Goal: Check status

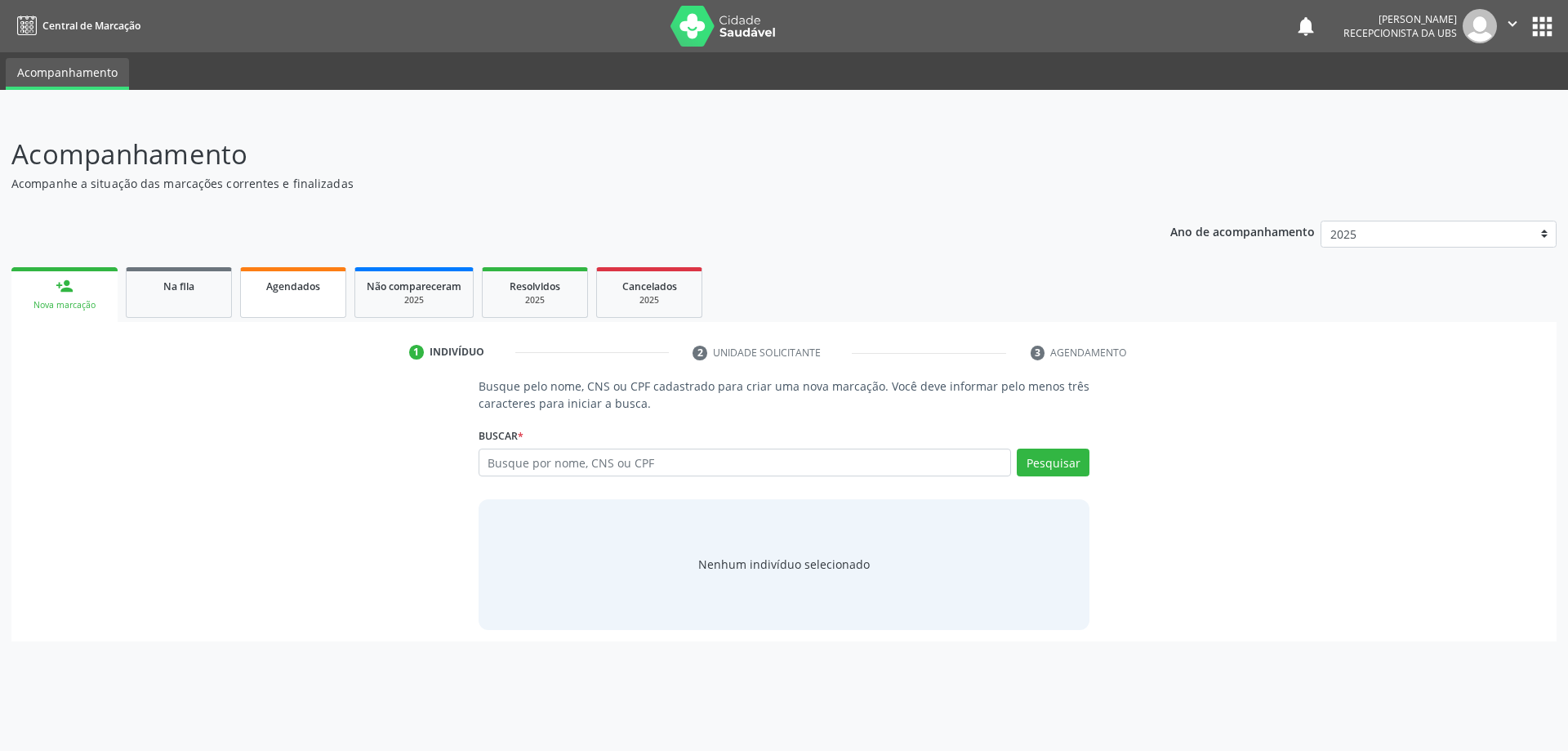
click at [314, 269] on link "Agendados" at bounding box center [293, 292] width 106 height 50
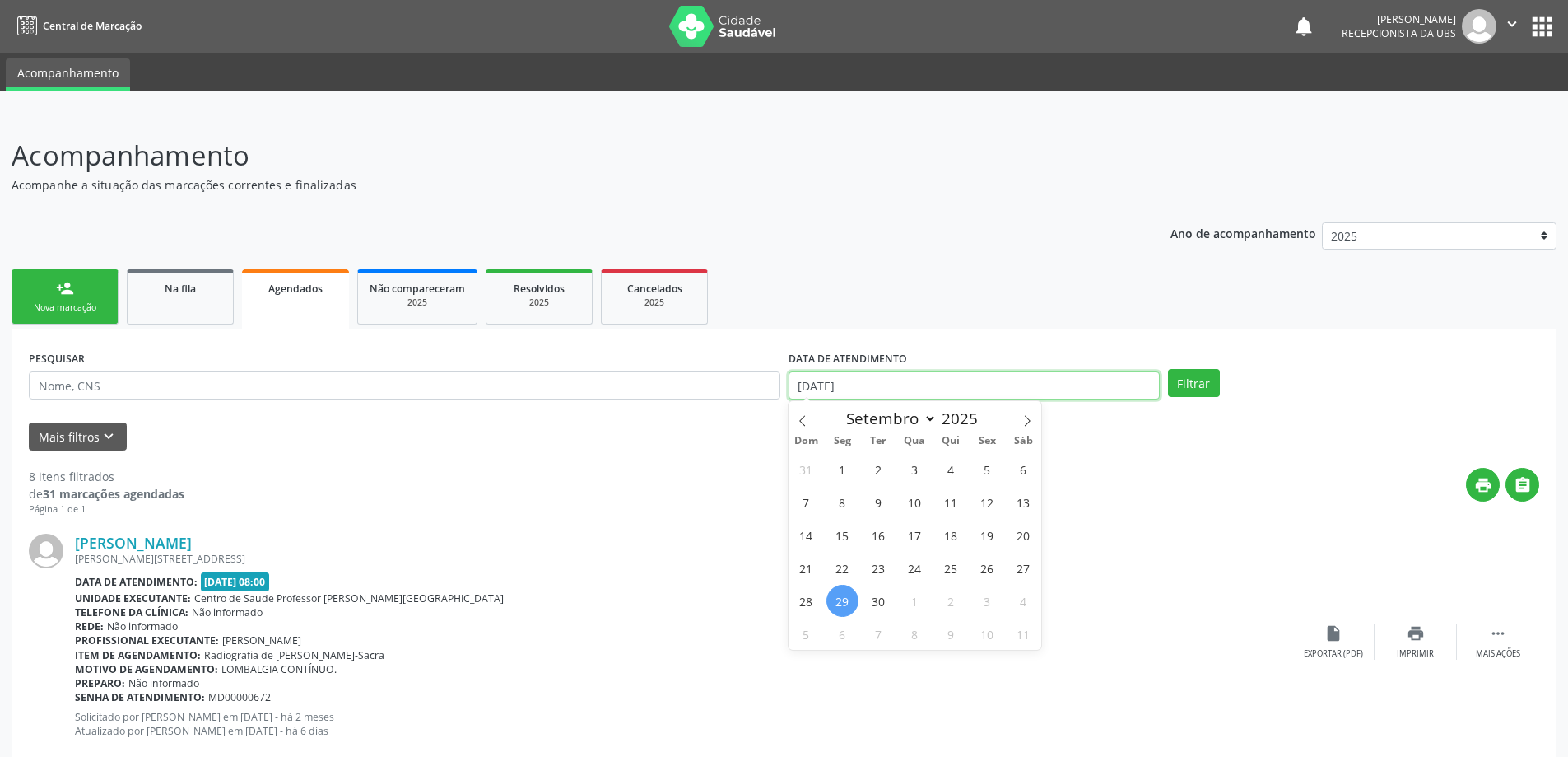
click at [869, 388] on input "[DATE]" at bounding box center [975, 385] width 371 height 28
click at [850, 505] on span "8" at bounding box center [843, 501] width 32 height 32
type input "[DATE]"
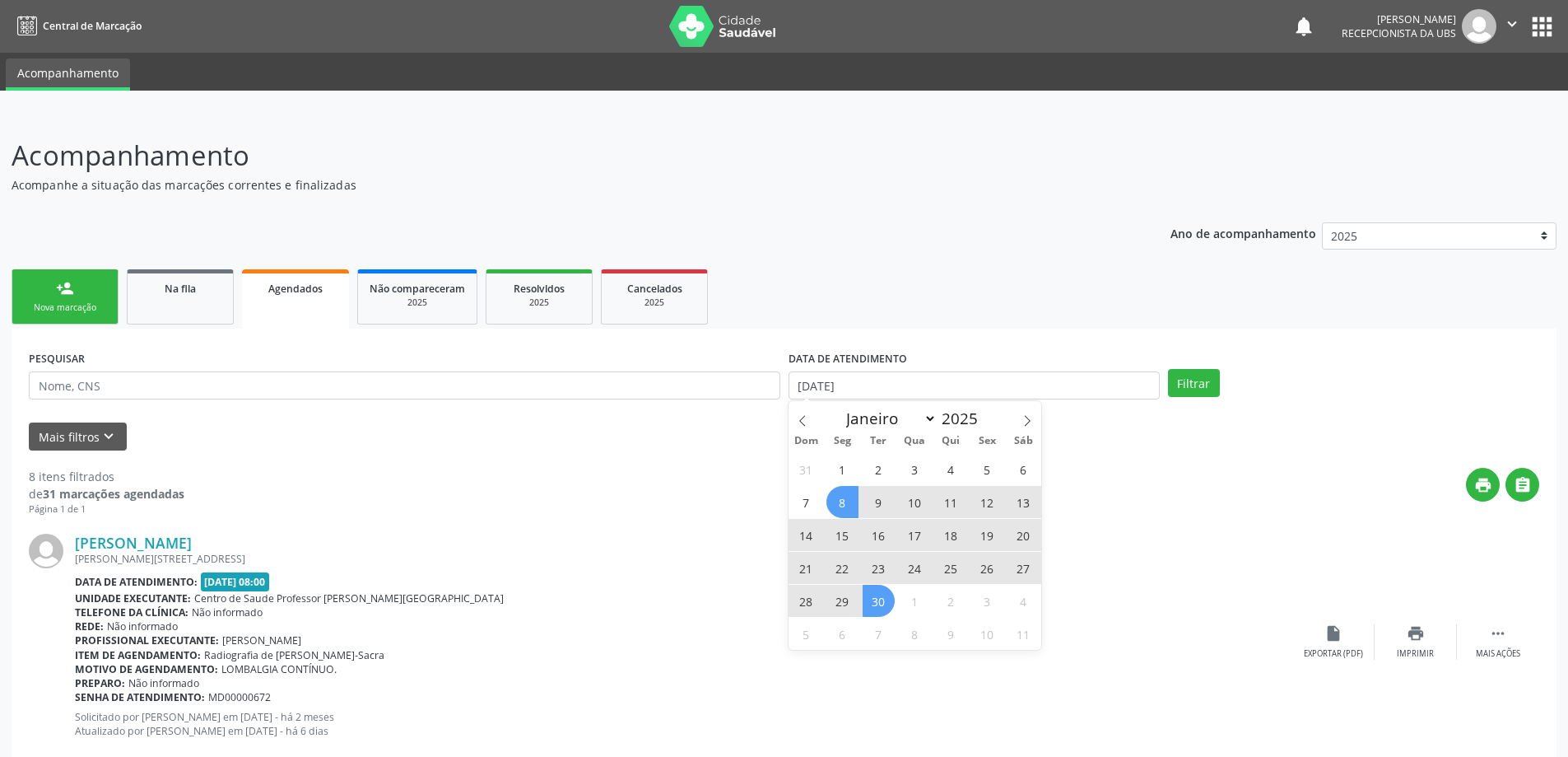
click at [882, 594] on span "30" at bounding box center [879, 600] width 32 height 32
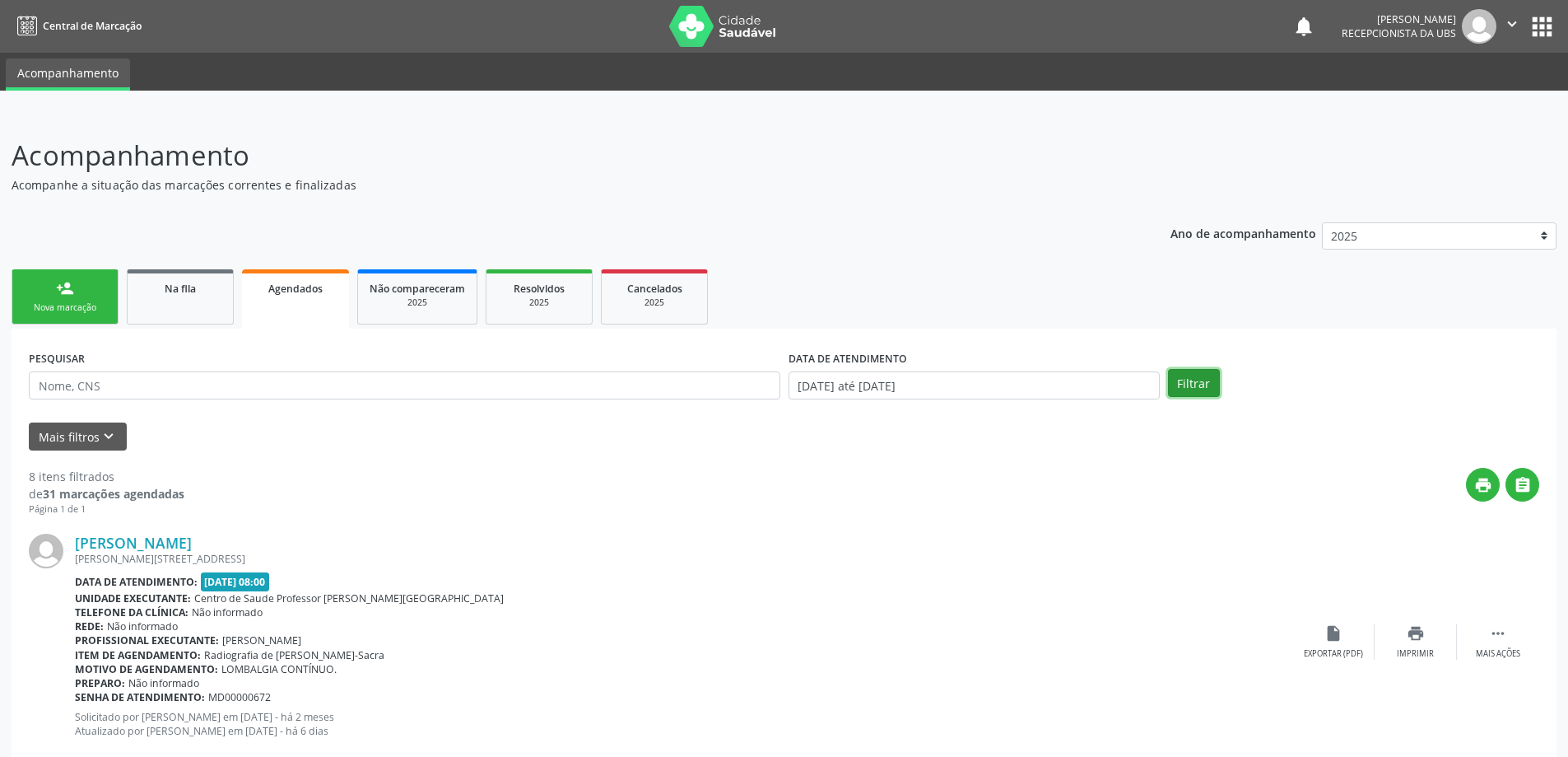
click at [1198, 388] on button "Filtrar" at bounding box center [1194, 383] width 52 height 28
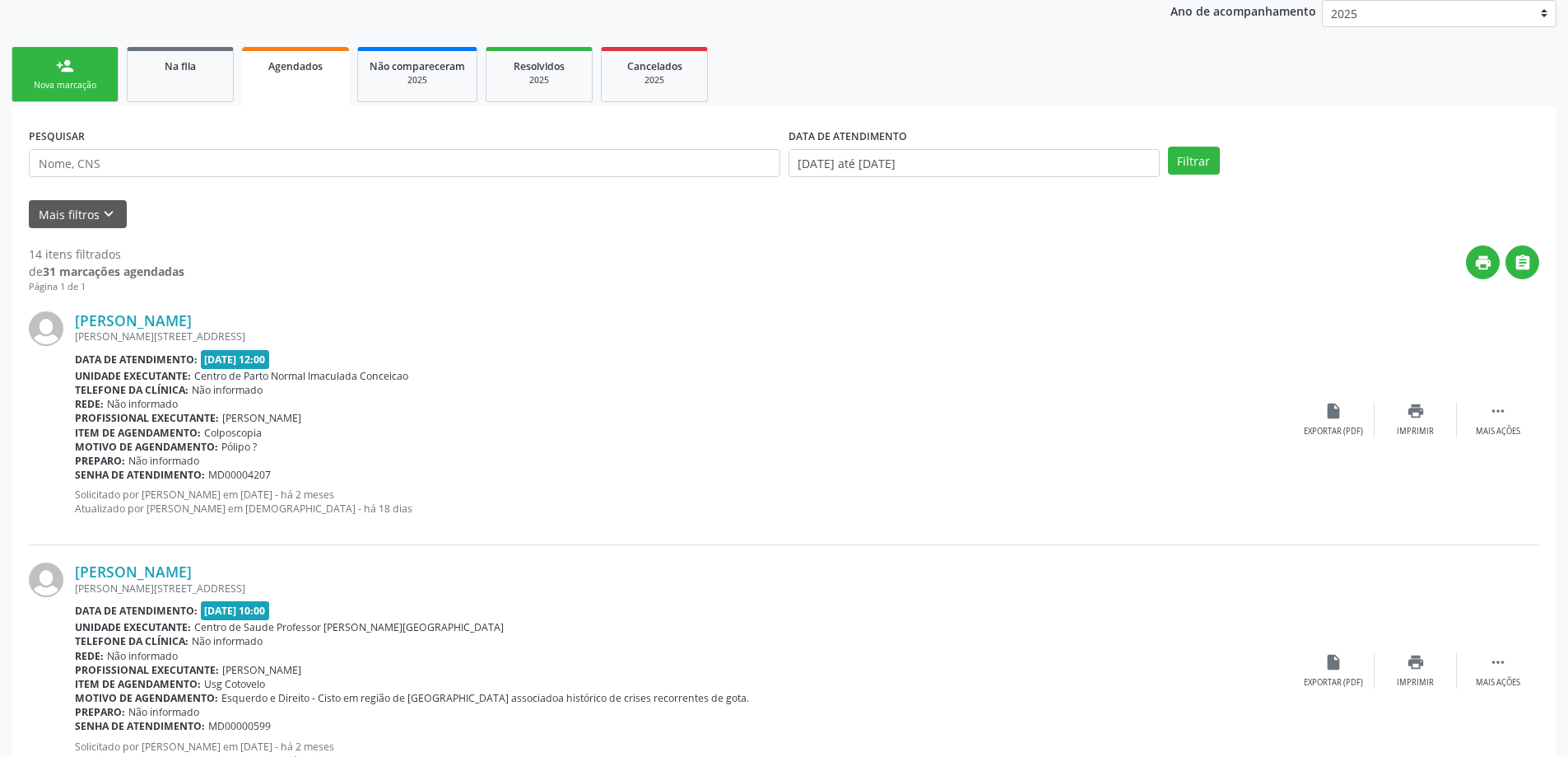
scroll to position [247, 0]
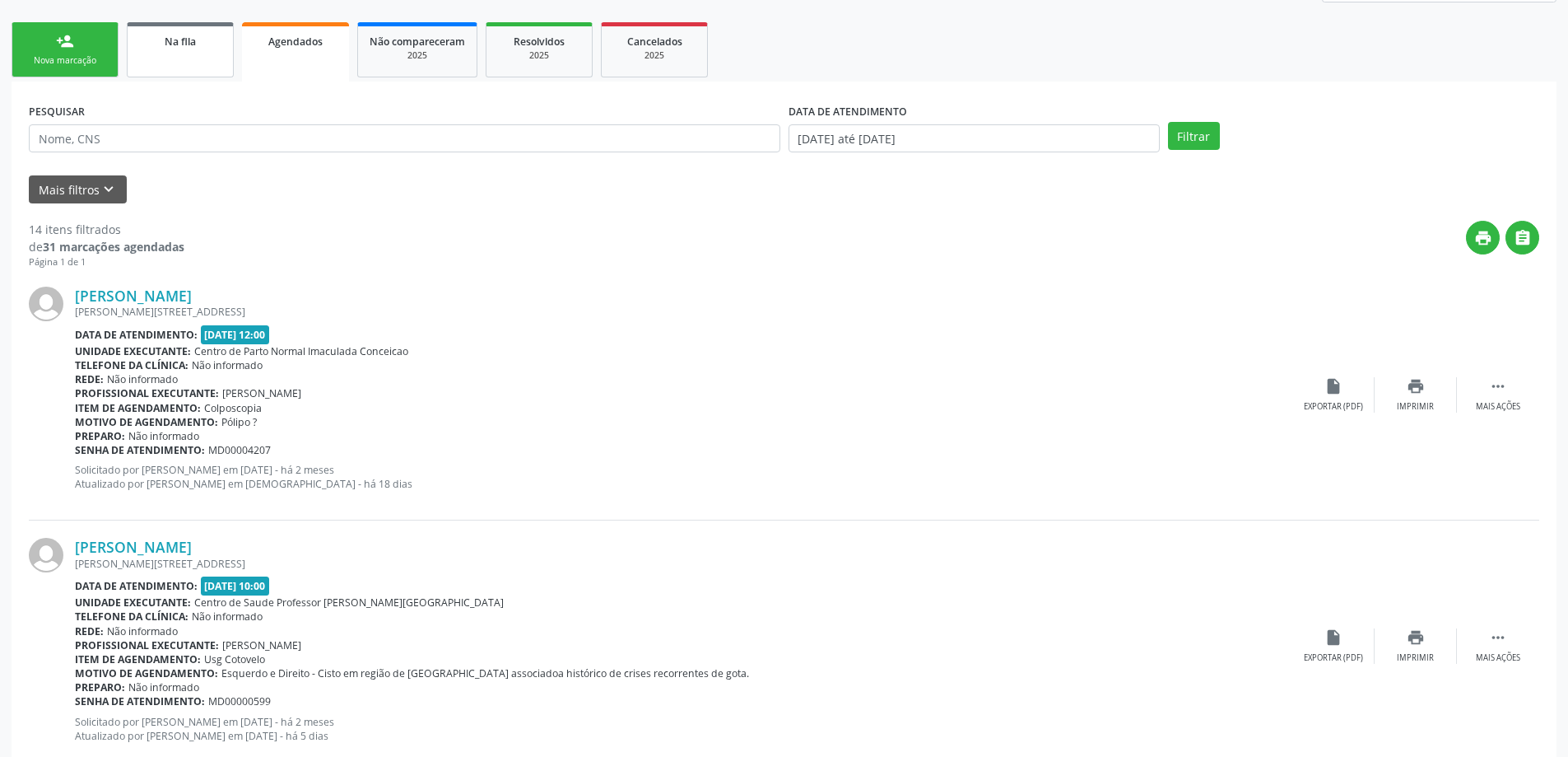
click at [172, 43] on span "Na fila" at bounding box center [180, 41] width 31 height 14
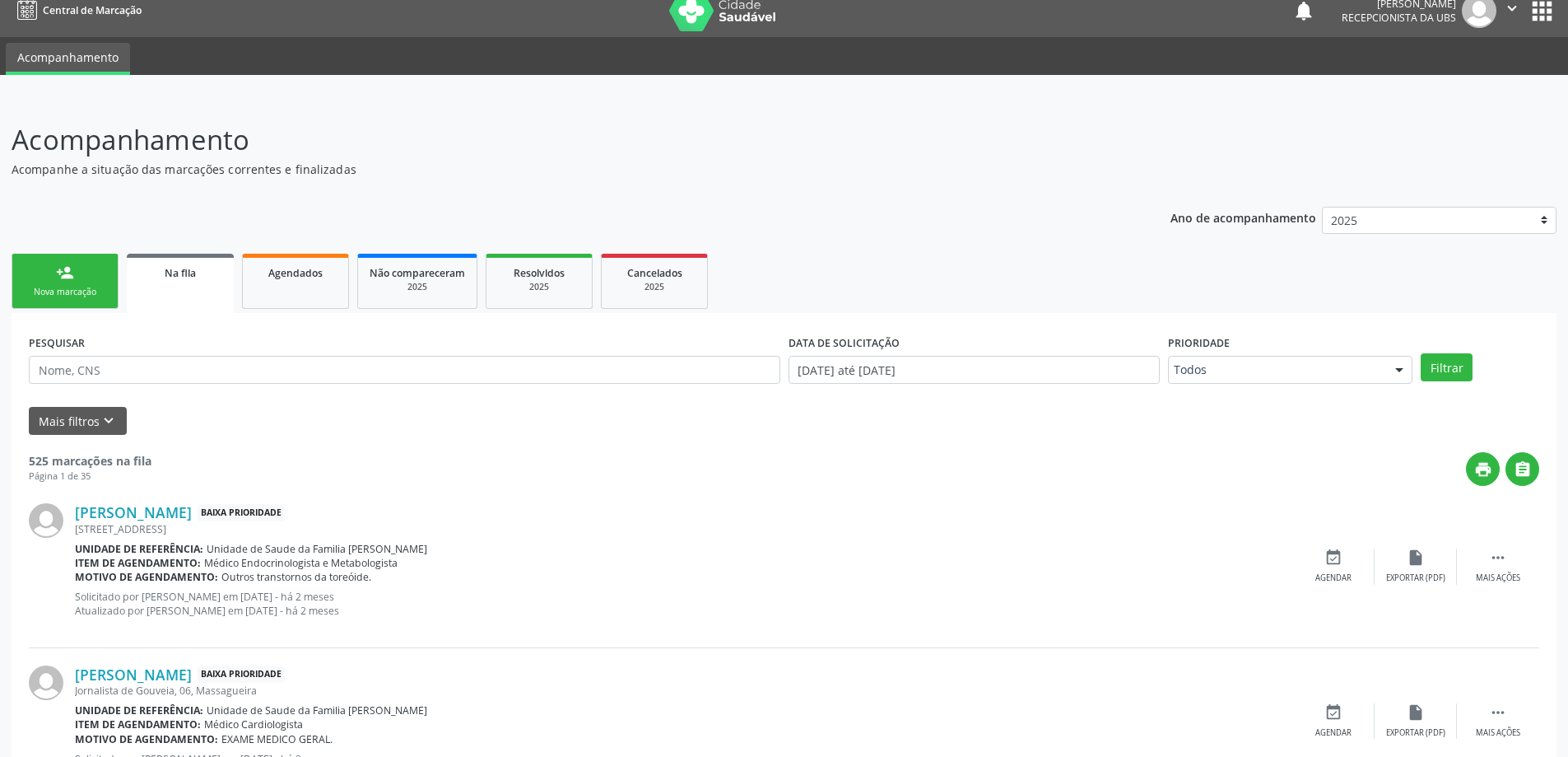
scroll to position [0, 0]
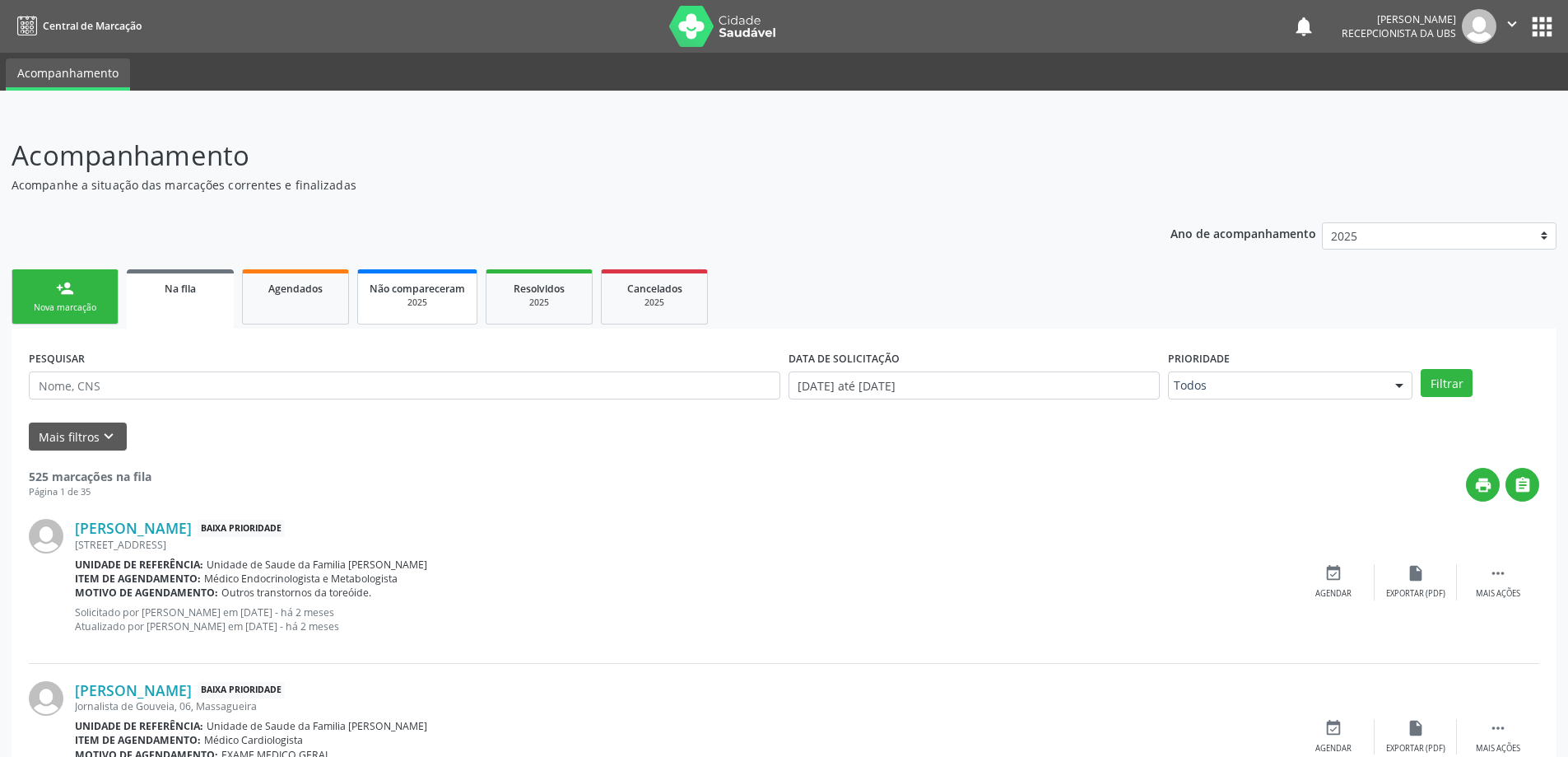
click at [390, 297] on div "2025" at bounding box center [417, 302] width 95 height 12
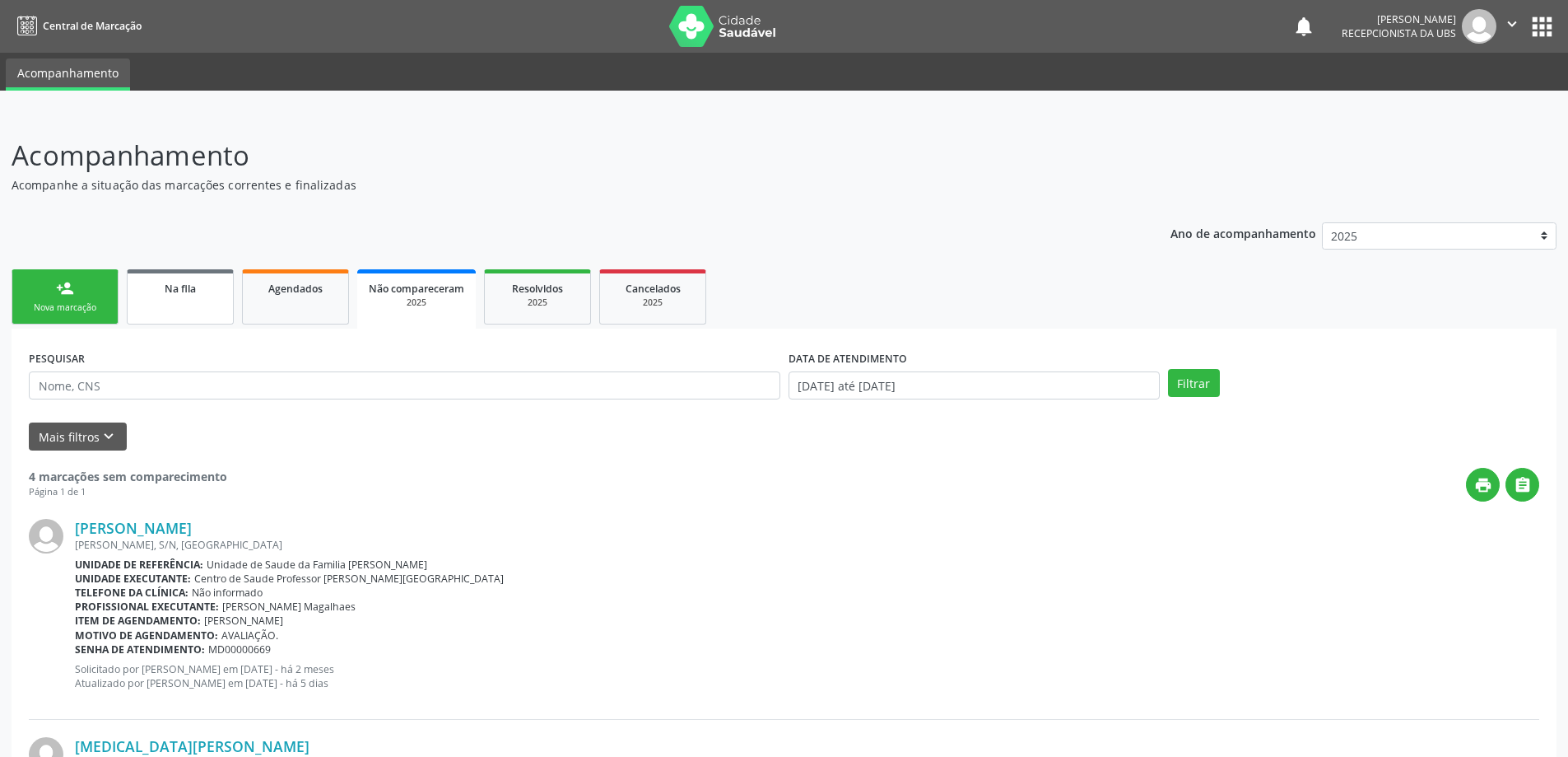
click at [196, 292] on span "Na fila" at bounding box center [180, 288] width 31 height 14
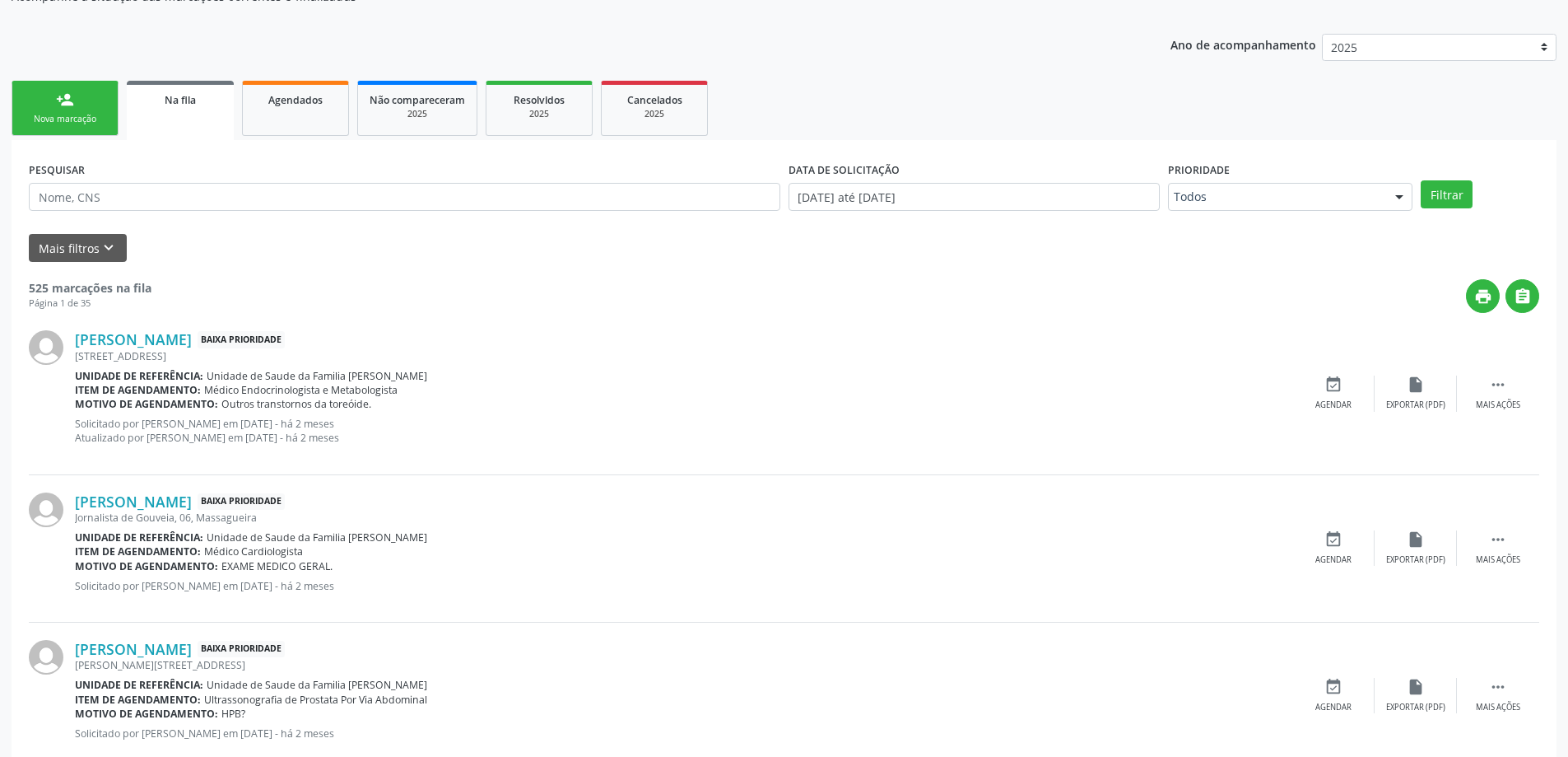
scroll to position [164, 0]
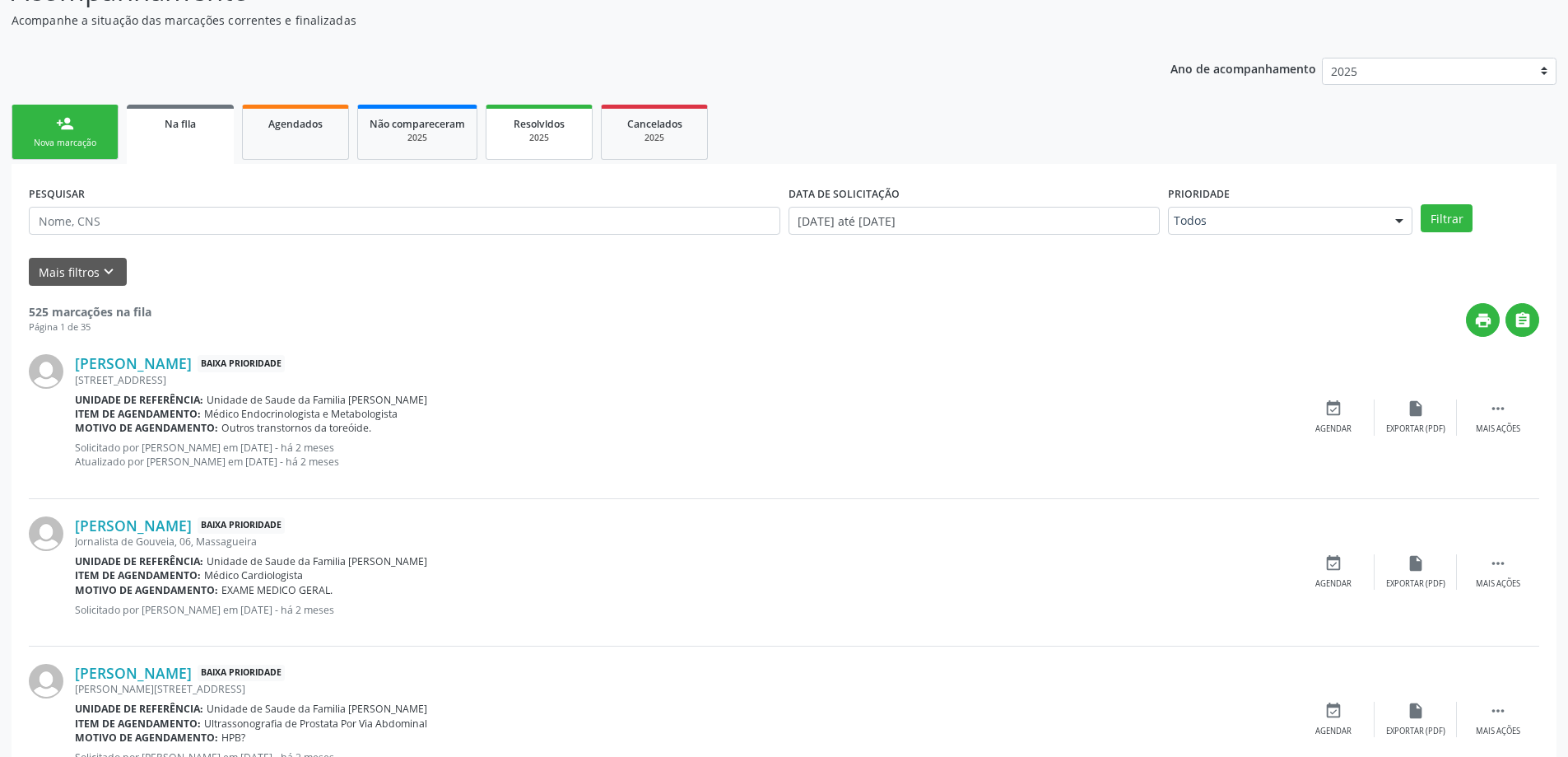
click at [538, 137] on div "2025" at bounding box center [539, 138] width 82 height 12
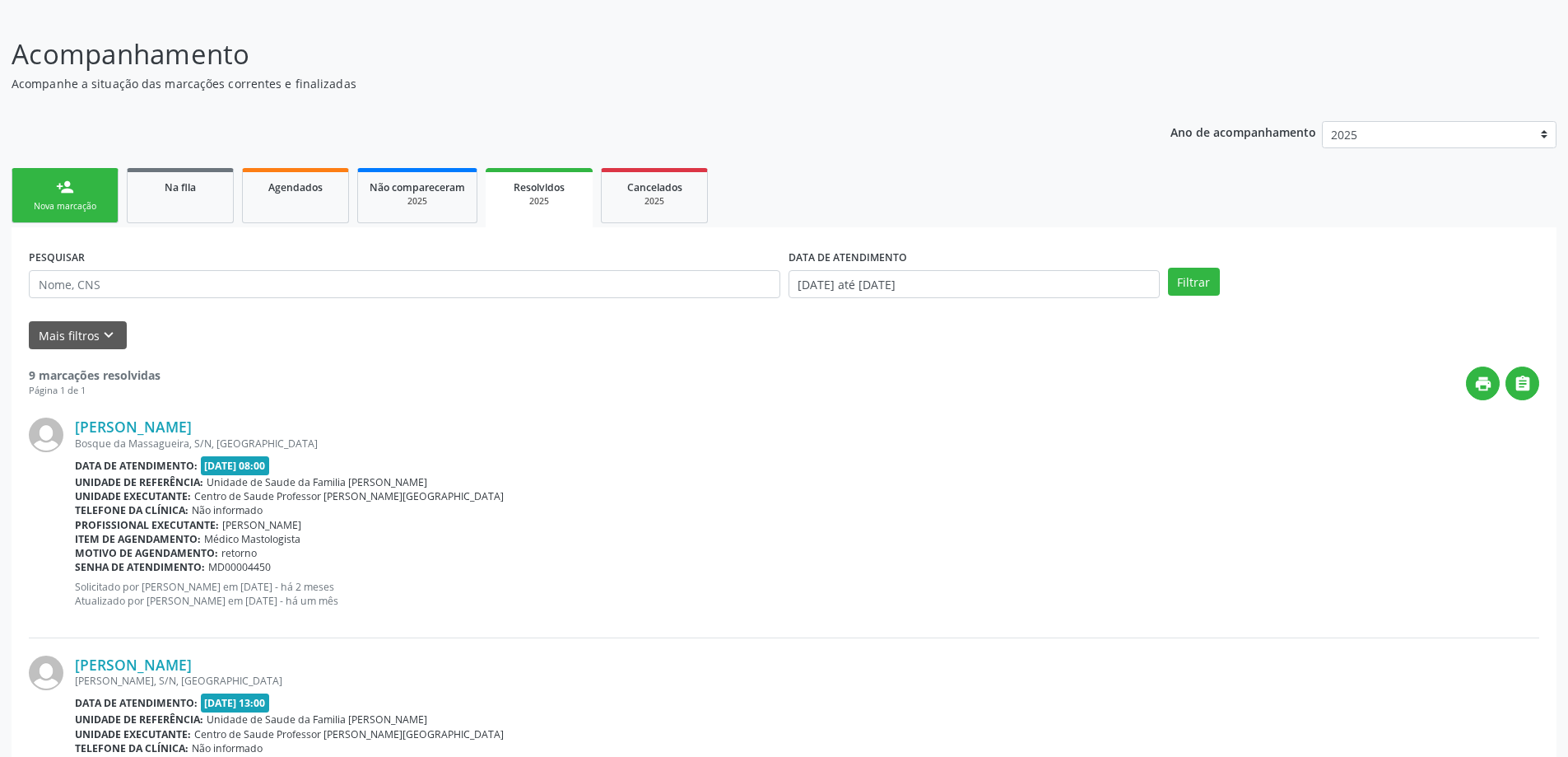
scroll to position [82, 0]
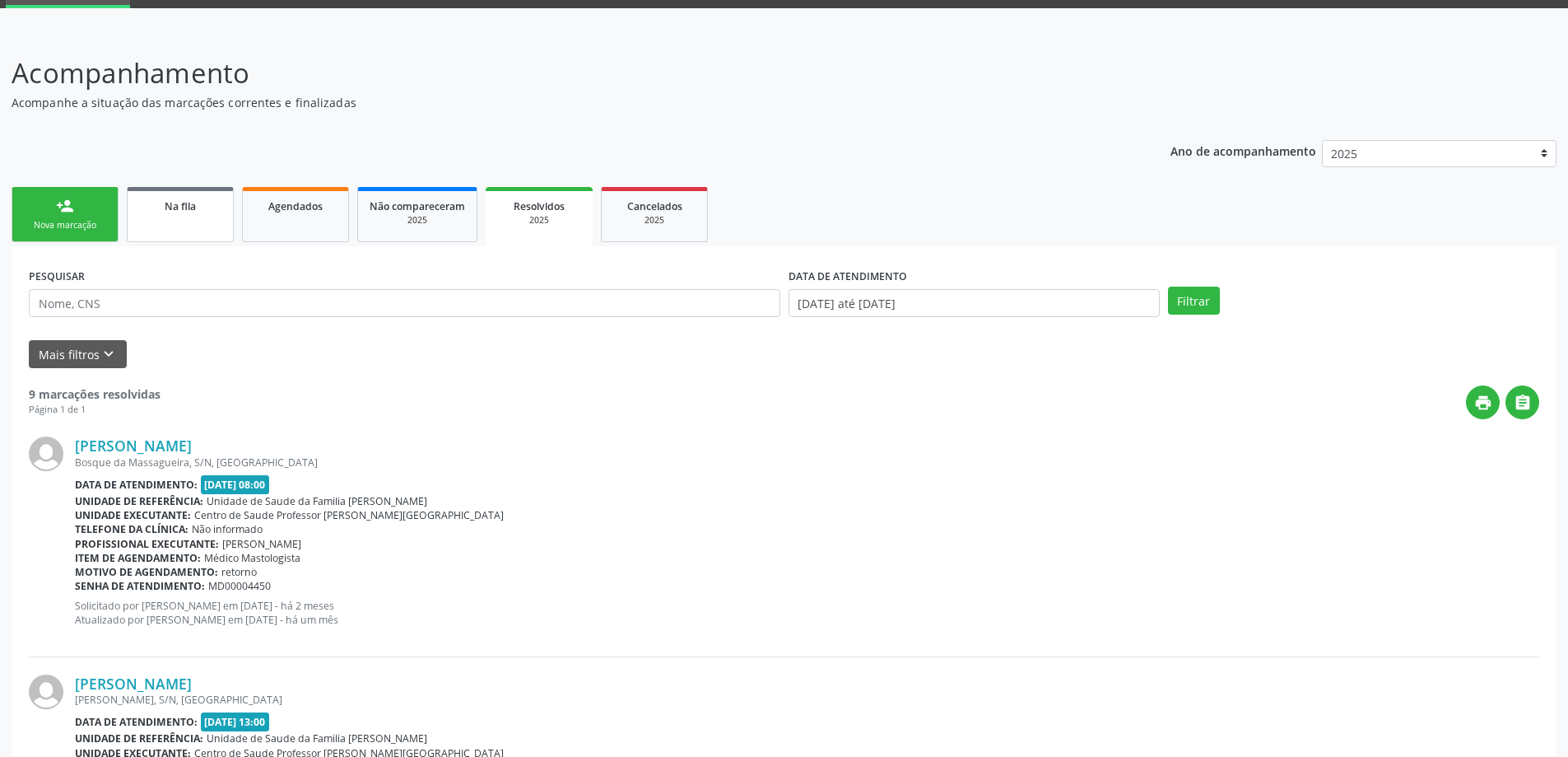
click at [209, 194] on link "Na fila" at bounding box center [180, 215] width 107 height 55
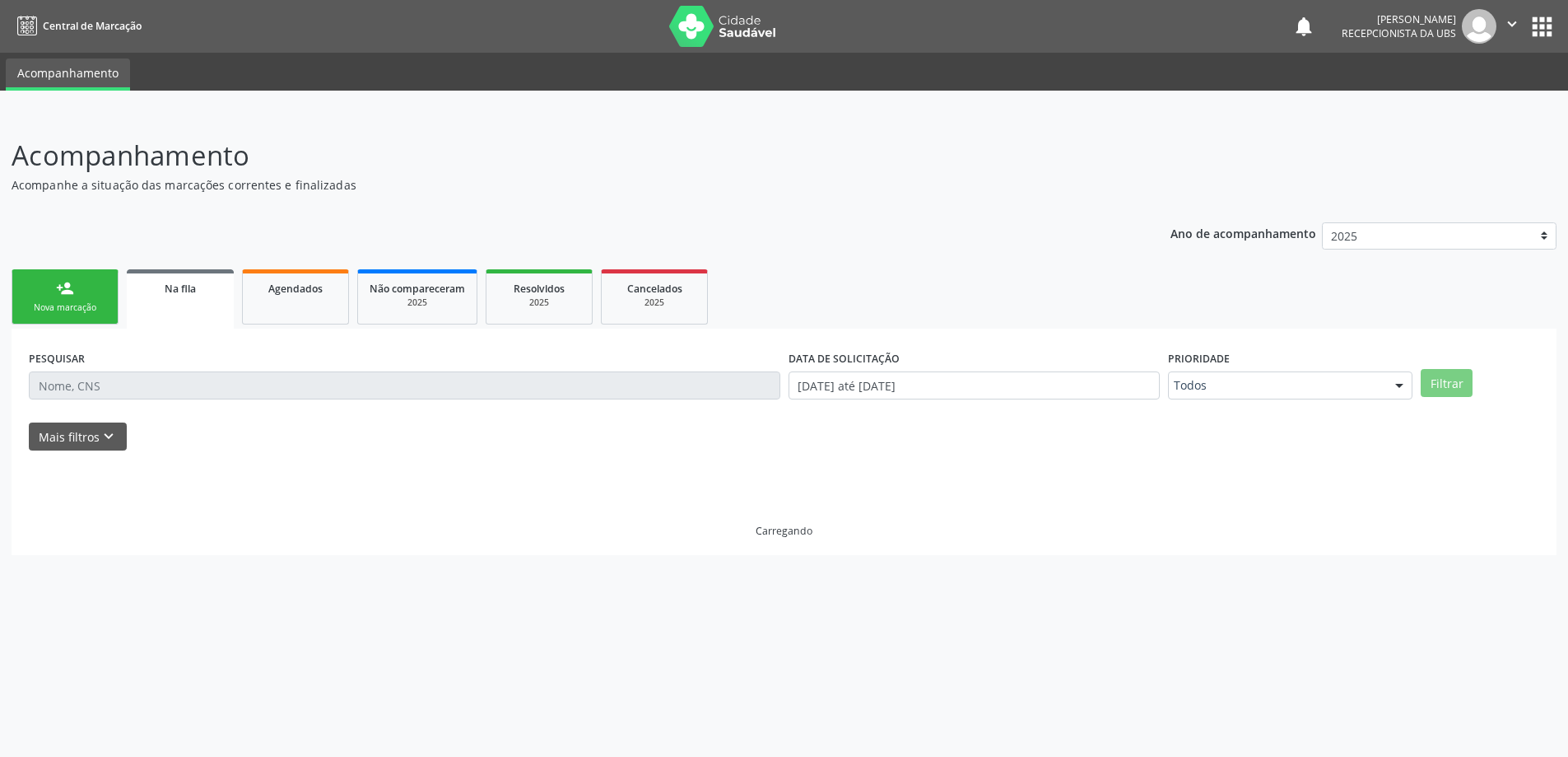
scroll to position [0, 0]
